Goal: Ask a question

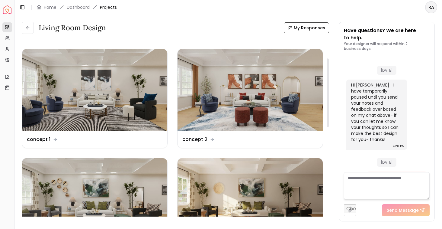
scroll to position [1603, 0]
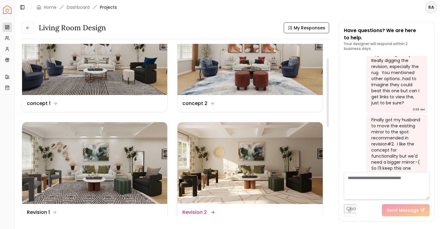
click at [216, 175] on img at bounding box center [250, 163] width 145 height 82
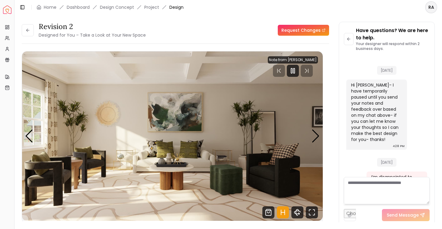
scroll to position [1717, 0]
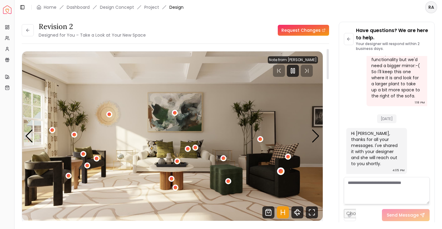
click at [279, 172] on div "1 / 5" at bounding box center [281, 171] width 8 height 8
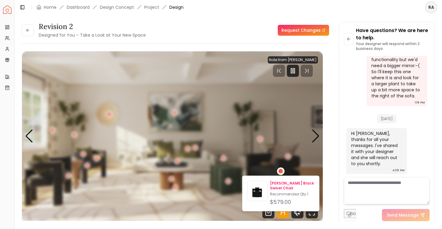
click at [276, 193] on p "Recommended Qty: 1" at bounding box center [292, 194] width 44 height 5
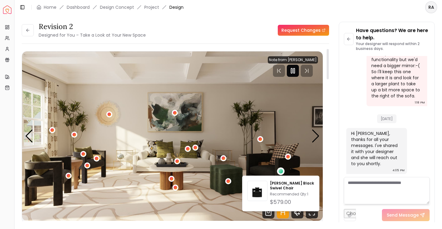
click at [296, 66] on div at bounding box center [293, 71] width 12 height 12
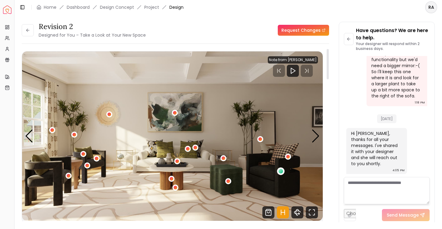
click at [281, 172] on div "1 / 5" at bounding box center [280, 171] width 5 height 5
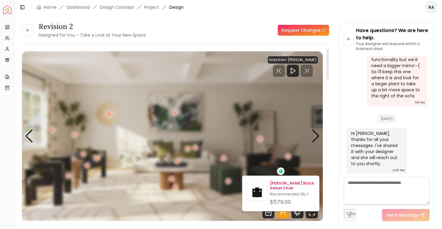
click at [276, 187] on p "[PERSON_NAME] Black Swivel Chair" at bounding box center [292, 186] width 44 height 10
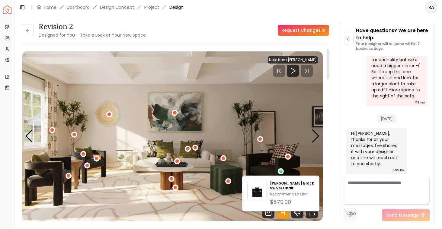
click at [216, 145] on img "1 / 5" at bounding box center [172, 135] width 301 height 169
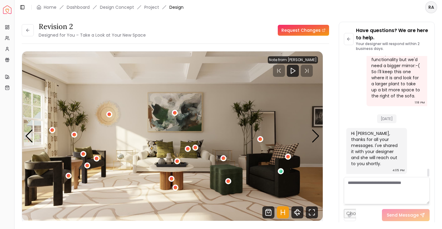
click at [365, 185] on textarea at bounding box center [387, 190] width 86 height 27
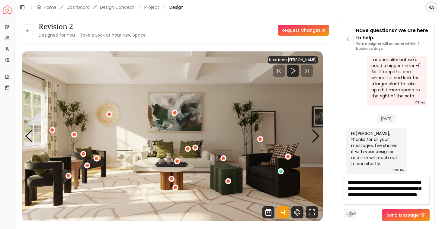
scroll to position [6, 0]
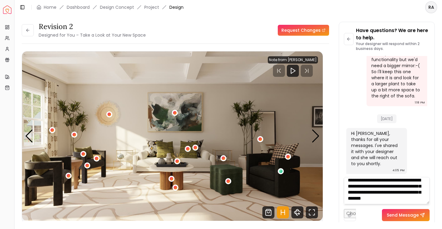
drag, startPoint x: 383, startPoint y: 182, endPoint x: 387, endPoint y: 188, distance: 7.4
click at [387, 188] on textarea "**********" at bounding box center [387, 190] width 86 height 27
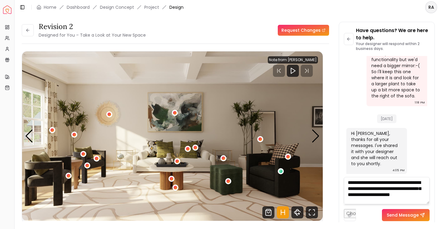
scroll to position [2, 0]
drag, startPoint x: 423, startPoint y: 185, endPoint x: 392, endPoint y: 185, distance: 30.5
click at [392, 185] on textarea "**********" at bounding box center [387, 190] width 86 height 27
click at [410, 199] on textarea "**********" at bounding box center [387, 190] width 86 height 27
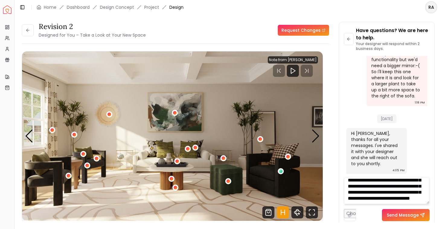
scroll to position [18, 0]
type textarea "**********"
click at [409, 216] on button "Send Message" at bounding box center [406, 215] width 48 height 12
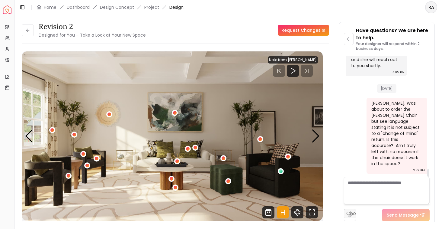
scroll to position [1809, 0]
click at [280, 171] on div "1 / 5" at bounding box center [280, 171] width 5 height 5
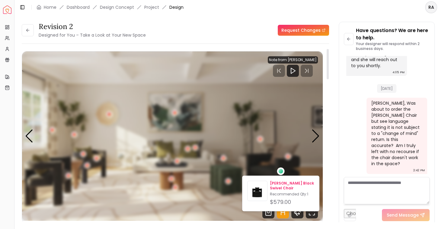
click at [276, 186] on p "[PERSON_NAME] Black Swivel Chair" at bounding box center [292, 186] width 44 height 10
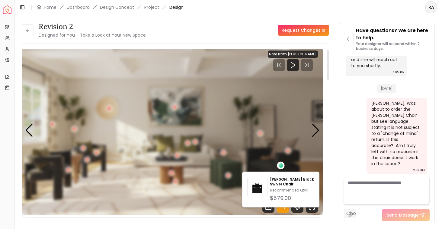
scroll to position [4, 0]
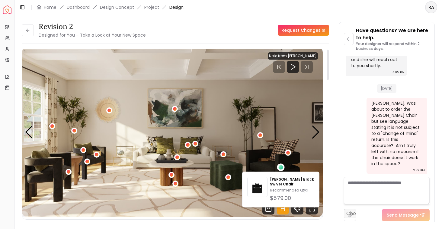
click at [196, 44] on div "Revision 2 Designed for You – Take a Look at Your New Space Request Changes Rev…" at bounding box center [175, 124] width 307 height 204
